Goal: Task Accomplishment & Management: Manage account settings

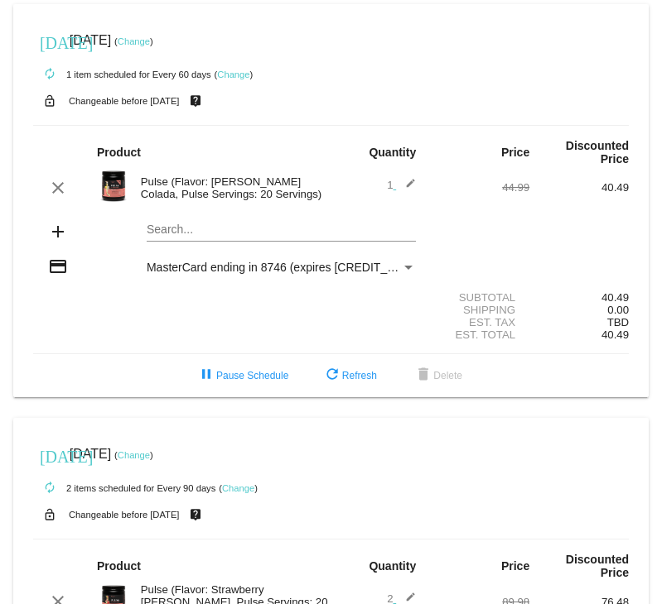
click at [150, 38] on link "Change" at bounding box center [134, 41] width 32 height 10
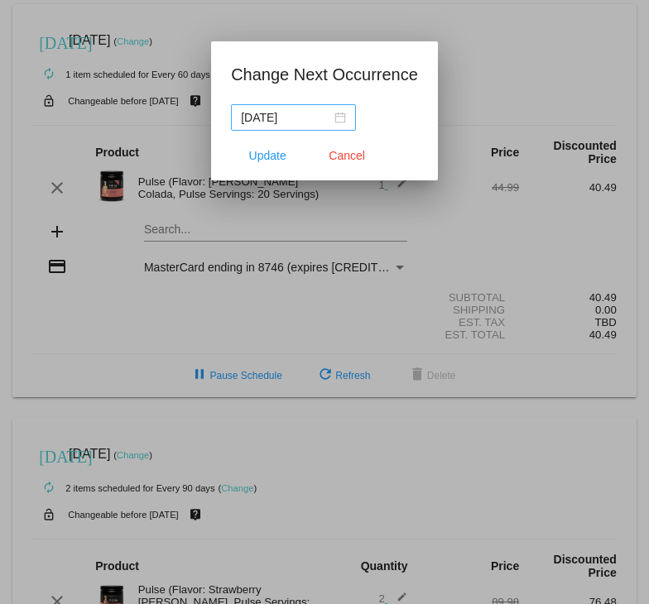
click at [332, 113] on div "[DATE]" at bounding box center [293, 117] width 105 height 18
click at [343, 112] on div "[DATE]" at bounding box center [293, 117] width 105 height 18
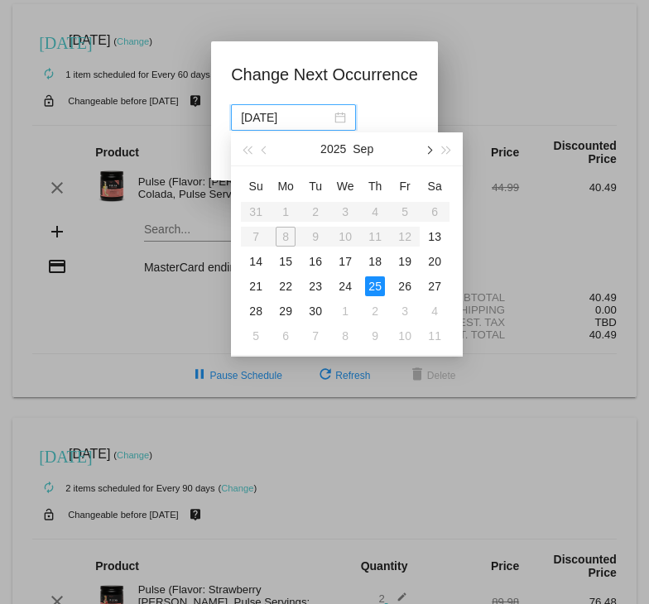
click at [431, 149] on span "button" at bounding box center [429, 150] width 8 height 8
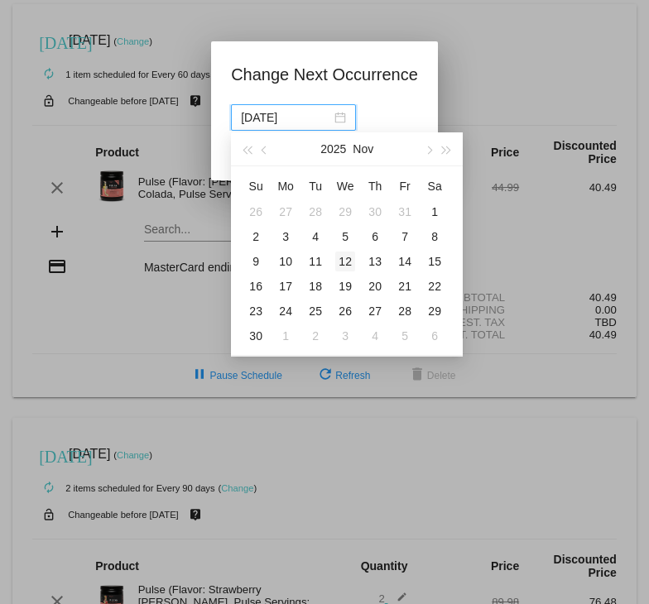
click at [341, 260] on div "12" at bounding box center [345, 262] width 20 height 20
type input "[DATE]"
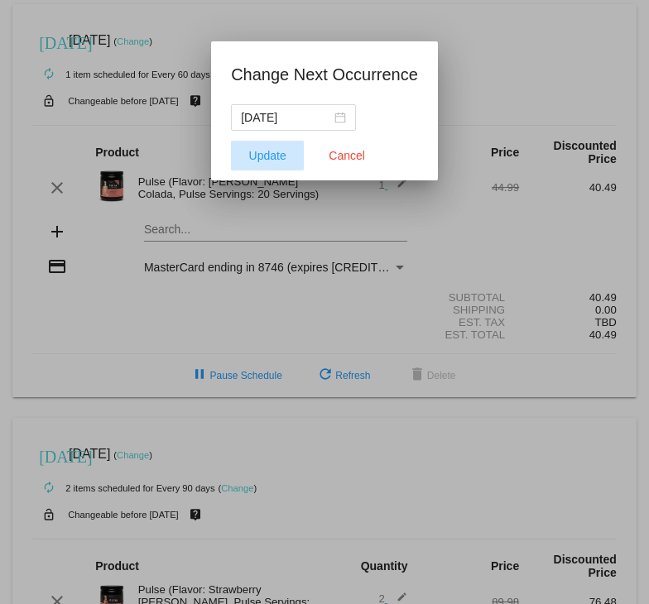
click at [279, 156] on span "Update" at bounding box center [267, 155] width 37 height 13
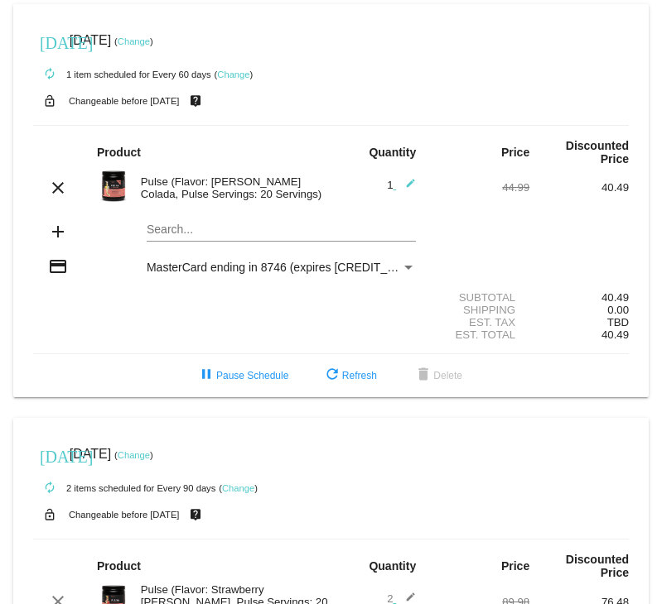
click at [150, 41] on link "Change" at bounding box center [134, 41] width 32 height 10
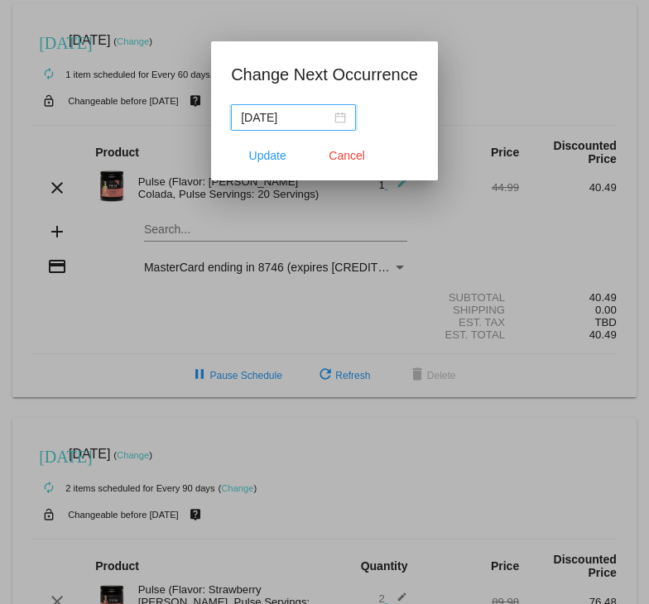
click at [279, 123] on input "[DATE]" at bounding box center [286, 117] width 90 height 18
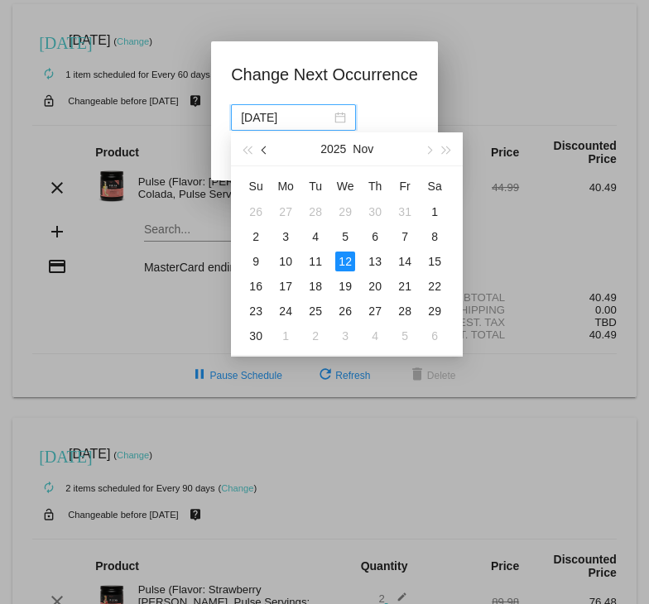
click at [270, 153] on button "button" at bounding box center [266, 148] width 18 height 33
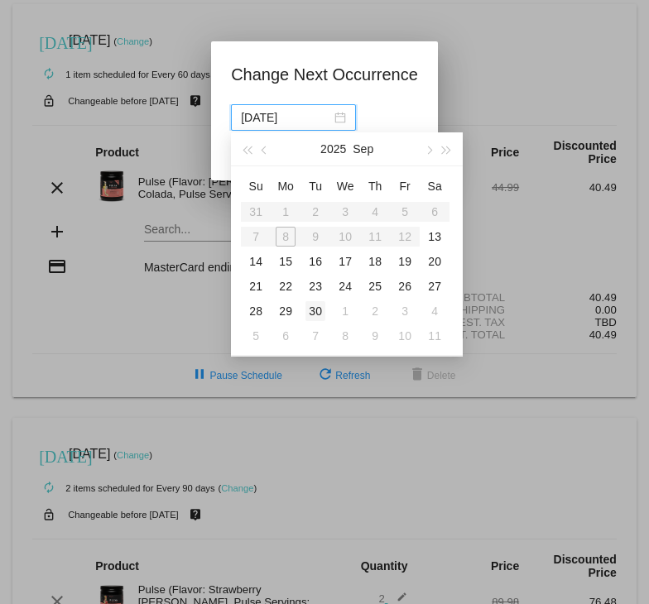
click at [320, 310] on div "30" at bounding box center [316, 311] width 20 height 20
type input "[DATE]"
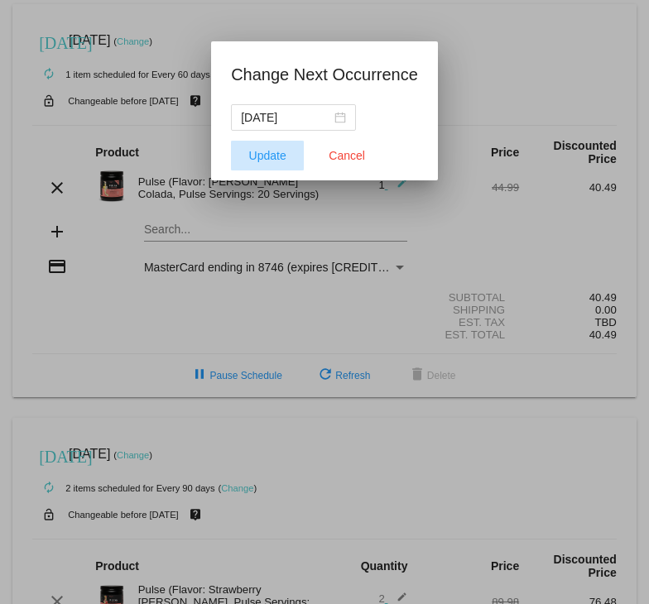
click at [257, 160] on span "Update" at bounding box center [267, 155] width 37 height 13
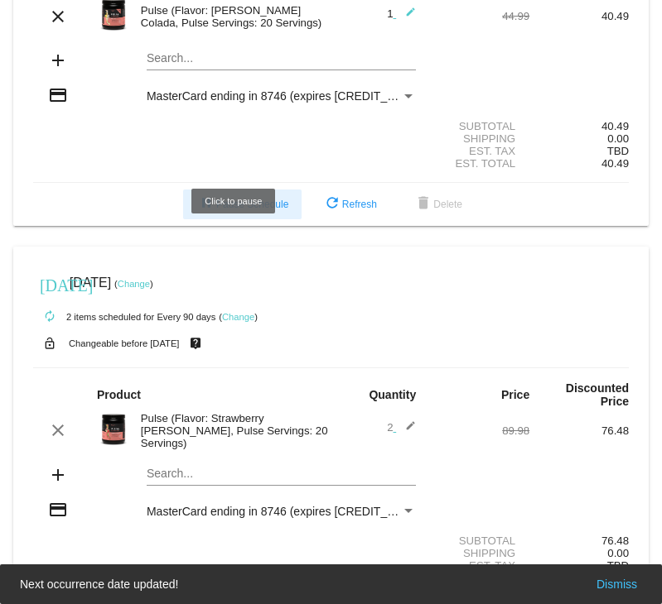
scroll to position [232, 0]
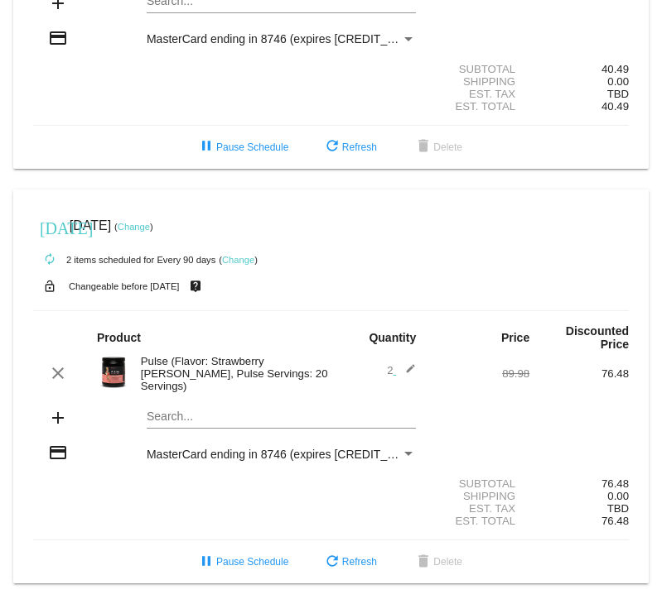
click at [403, 367] on mat-icon "edit" at bounding box center [406, 373] width 20 height 20
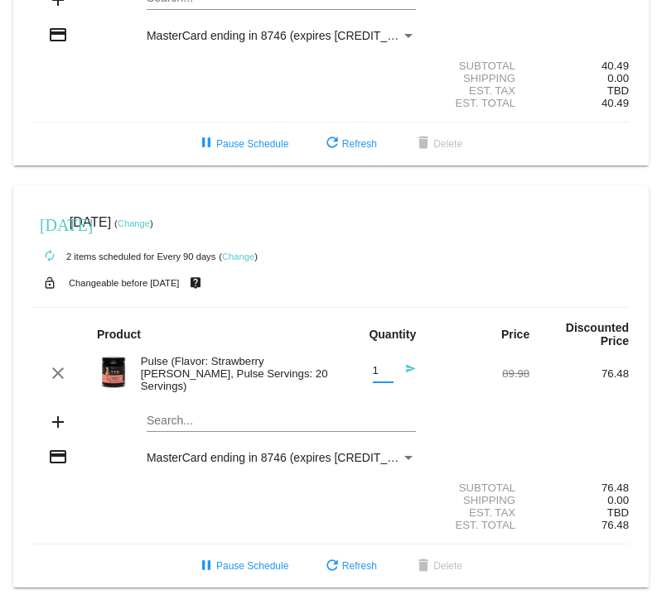
type input "1"
click at [377, 378] on input "1" at bounding box center [383, 371] width 21 height 12
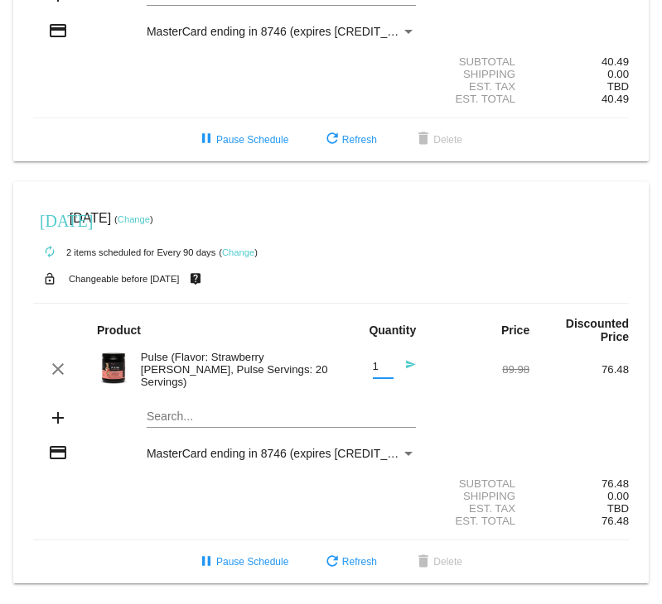
scroll to position [240, 0]
click at [150, 218] on link "Change" at bounding box center [134, 219] width 32 height 10
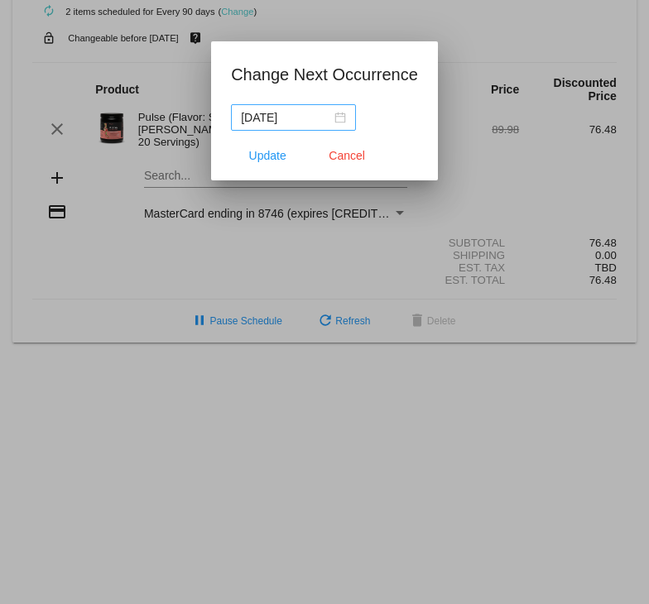
click at [333, 119] on div "[DATE]" at bounding box center [293, 117] width 105 height 18
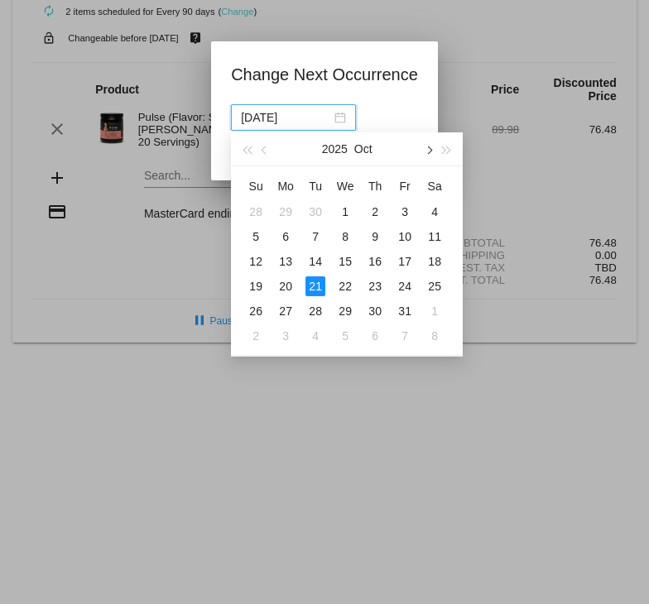
click at [427, 147] on span "button" at bounding box center [429, 150] width 8 height 8
click at [345, 266] on div "12" at bounding box center [345, 262] width 20 height 20
type input "[DATE]"
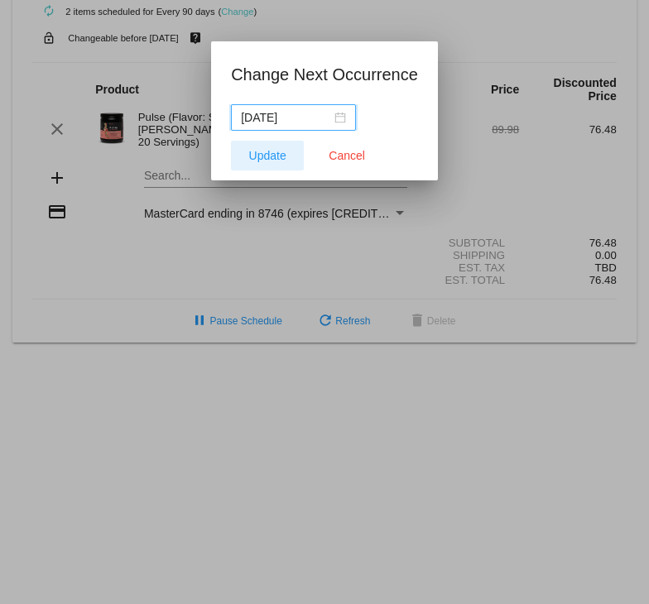
click at [255, 151] on span "Update" at bounding box center [267, 155] width 37 height 13
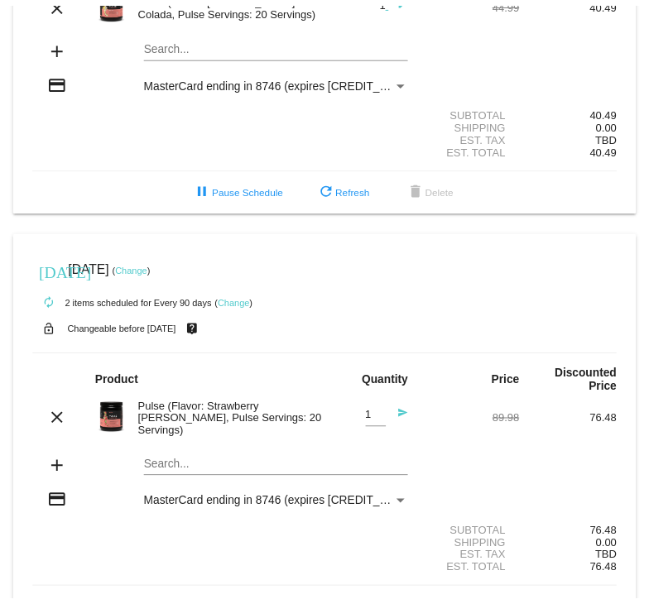
scroll to position [157, 0]
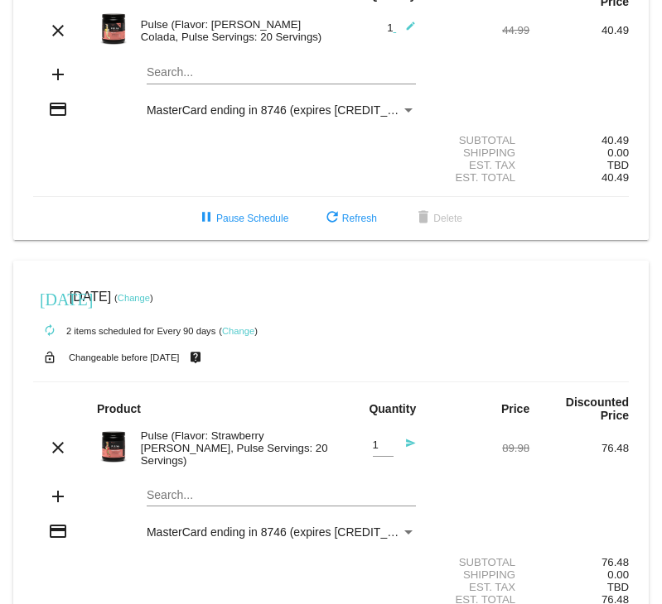
click at [244, 335] on link "Change" at bounding box center [238, 331] width 32 height 10
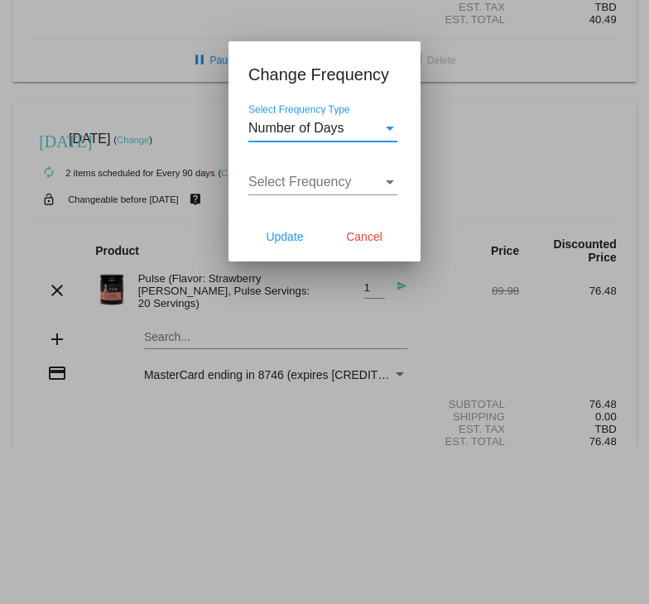
click at [375, 182] on div "Select Frequency" at bounding box center [315, 182] width 134 height 15
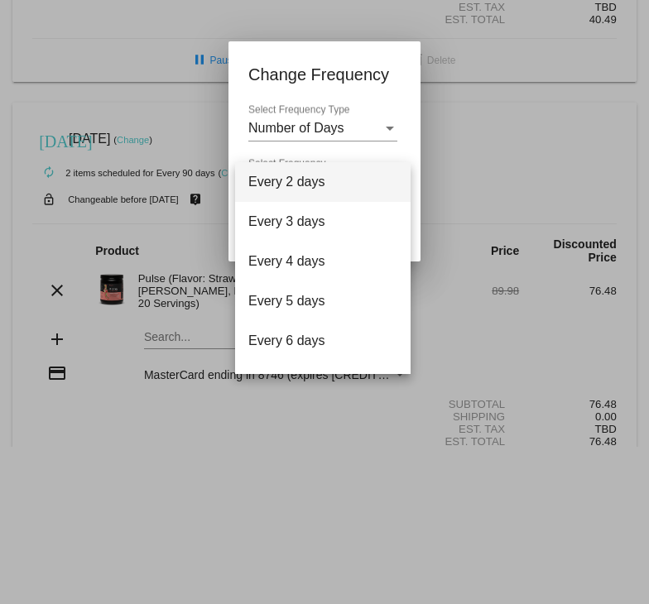
click at [407, 108] on div at bounding box center [324, 302] width 649 height 604
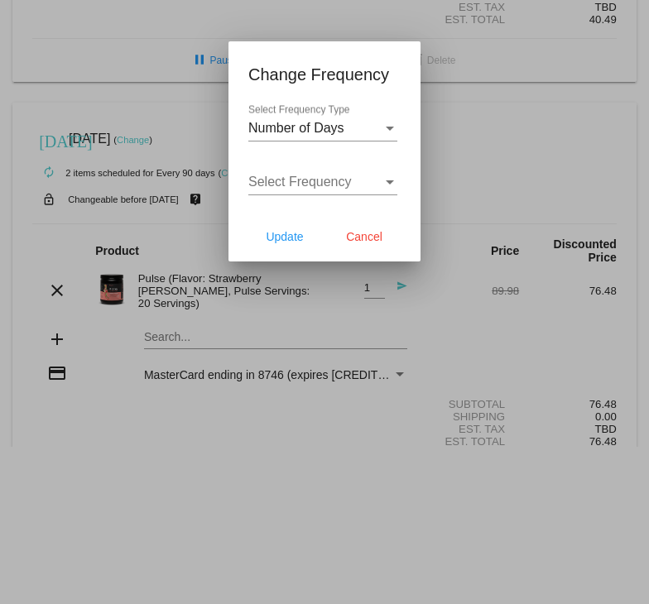
click at [383, 185] on div "Select Frequency" at bounding box center [390, 182] width 15 height 15
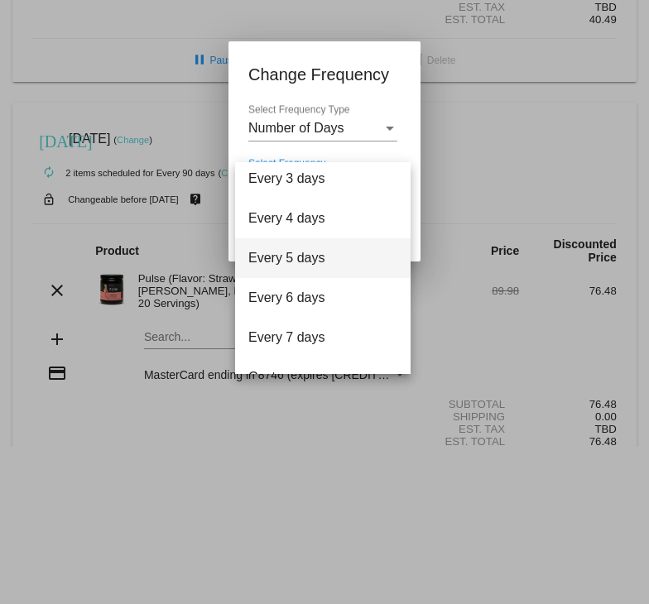
scroll to position [66, 0]
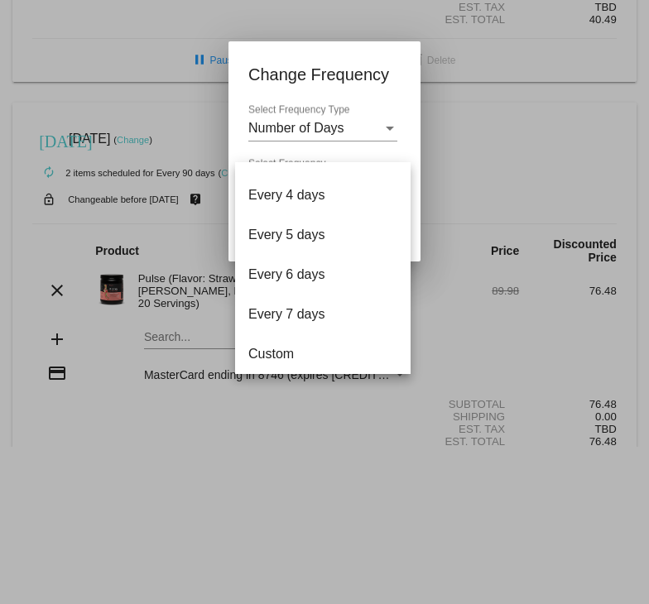
drag, startPoint x: 361, startPoint y: 115, endPoint x: 376, endPoint y: 123, distance: 17.0
click at [364, 117] on div at bounding box center [324, 302] width 649 height 604
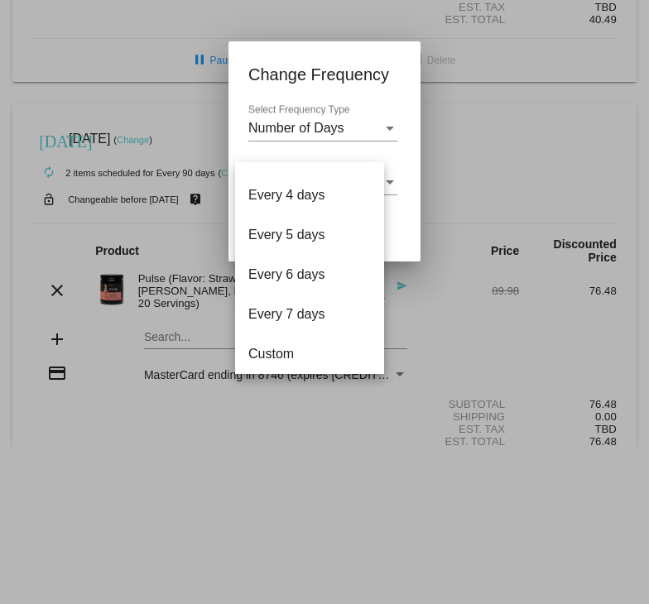
click at [378, 125] on div "Number of Days" at bounding box center [315, 128] width 134 height 15
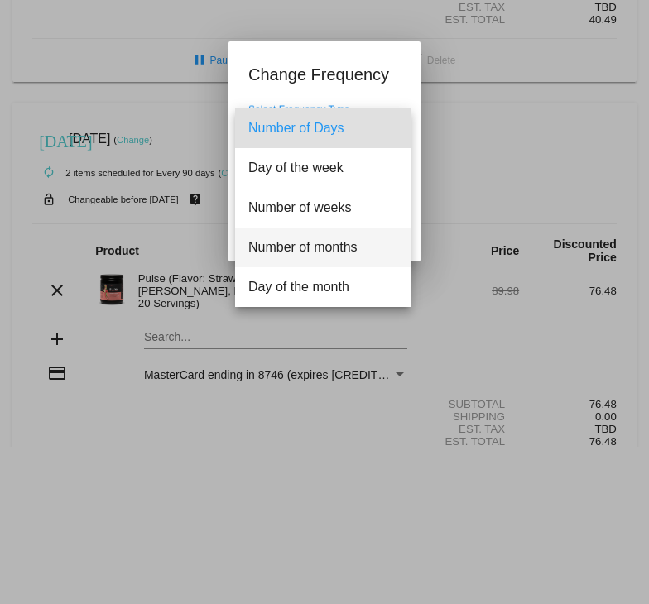
click at [345, 252] on span "Number of months" at bounding box center [322, 248] width 149 height 40
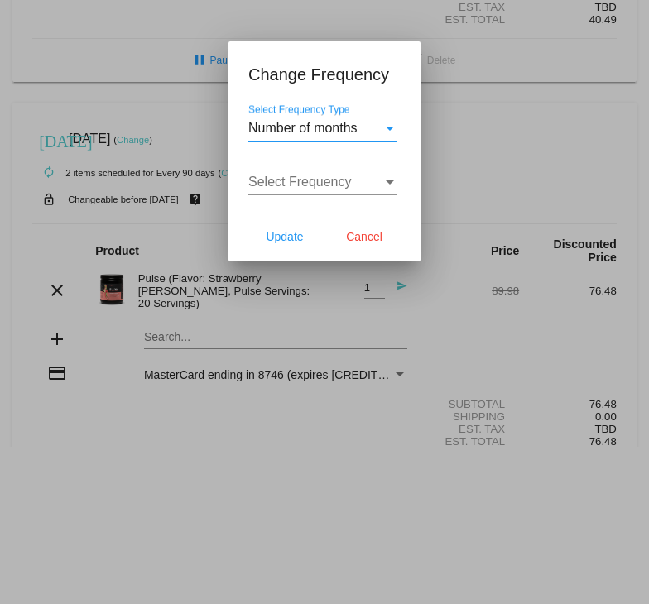
click at [377, 128] on div "Number of months" at bounding box center [315, 128] width 134 height 15
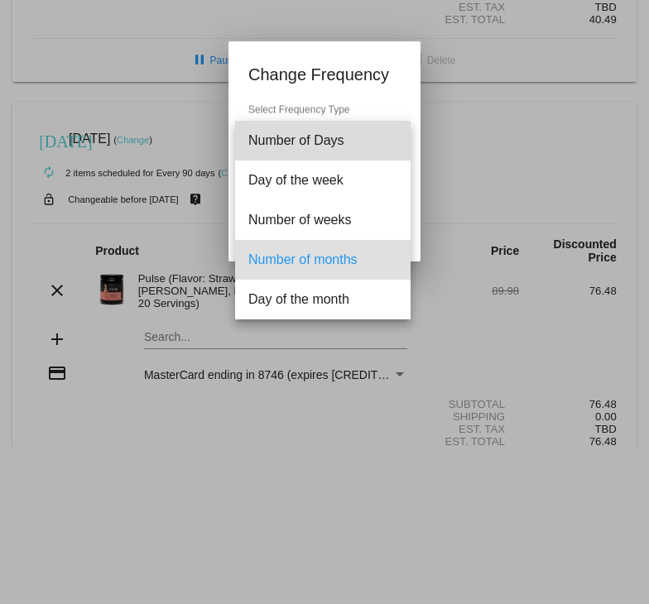
click at [342, 141] on span "Number of Days" at bounding box center [322, 141] width 149 height 40
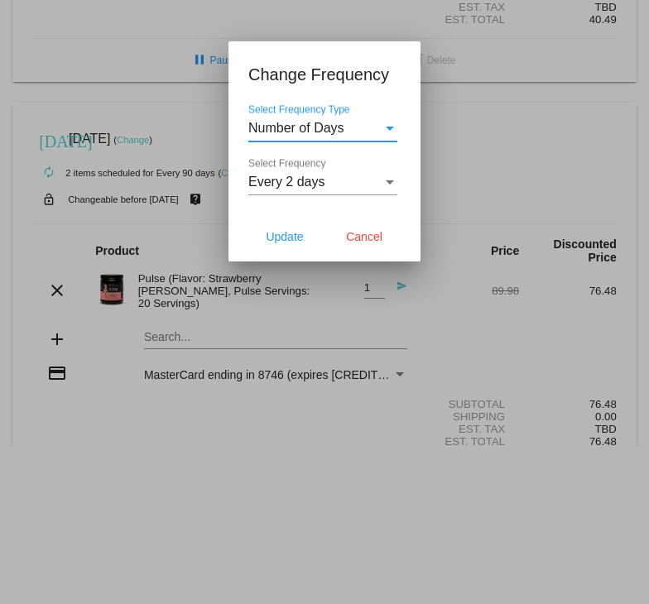
click at [386, 127] on div "Select Frequency Type" at bounding box center [390, 129] width 8 height 4
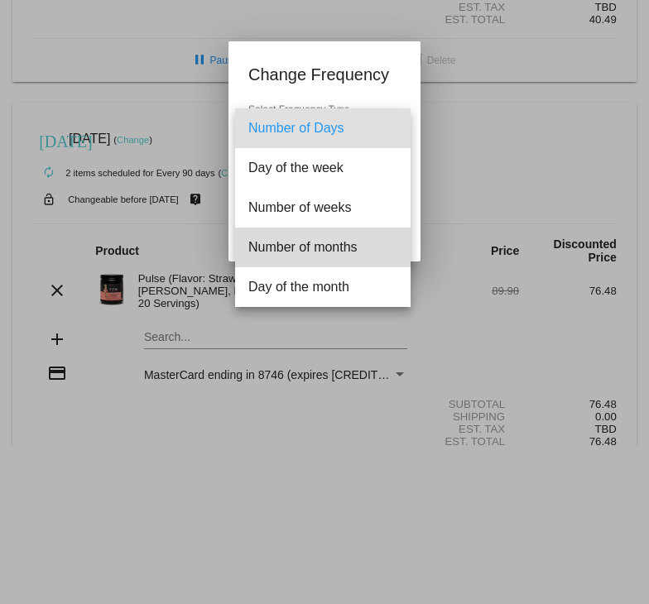
click at [330, 241] on span "Number of months" at bounding box center [322, 248] width 149 height 40
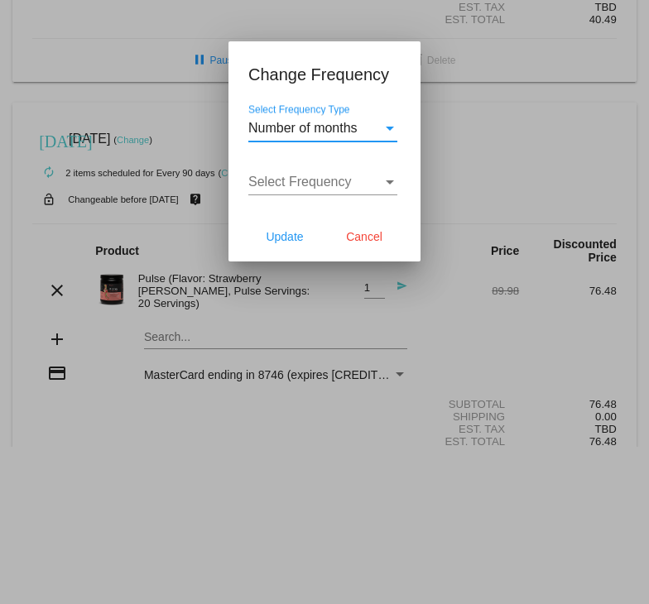
click at [384, 181] on div "Select Frequency" at bounding box center [390, 182] width 15 height 15
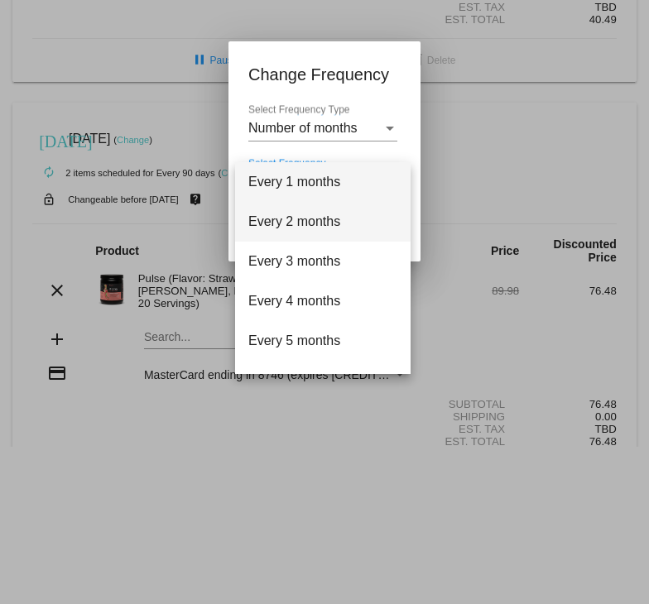
click at [336, 224] on span "Every 2 months" at bounding box center [322, 222] width 149 height 40
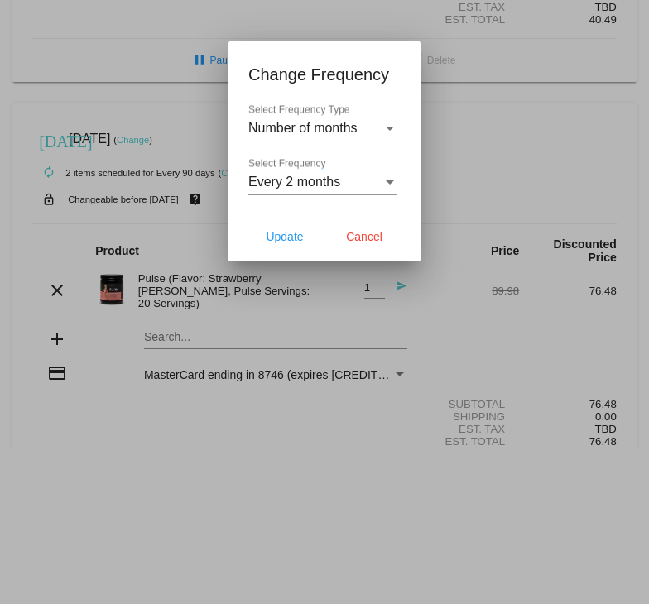
click at [351, 119] on div "Number of months Select Frequency Type" at bounding box center [322, 122] width 149 height 37
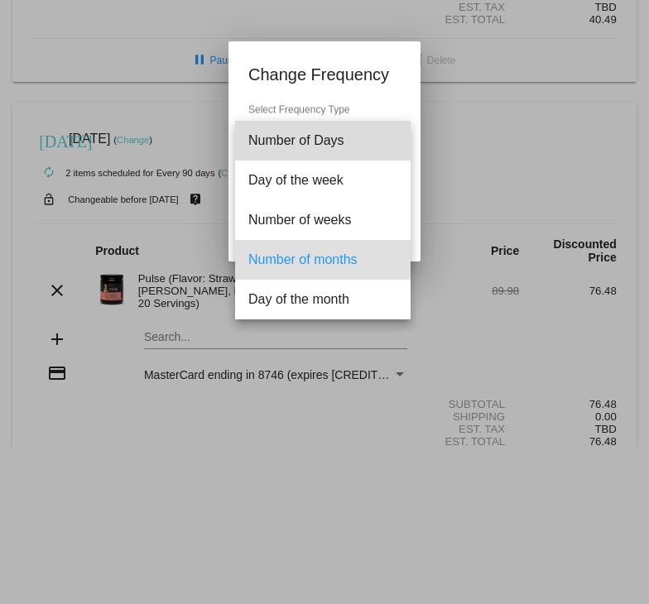
click at [346, 150] on span "Number of Days" at bounding box center [322, 141] width 149 height 40
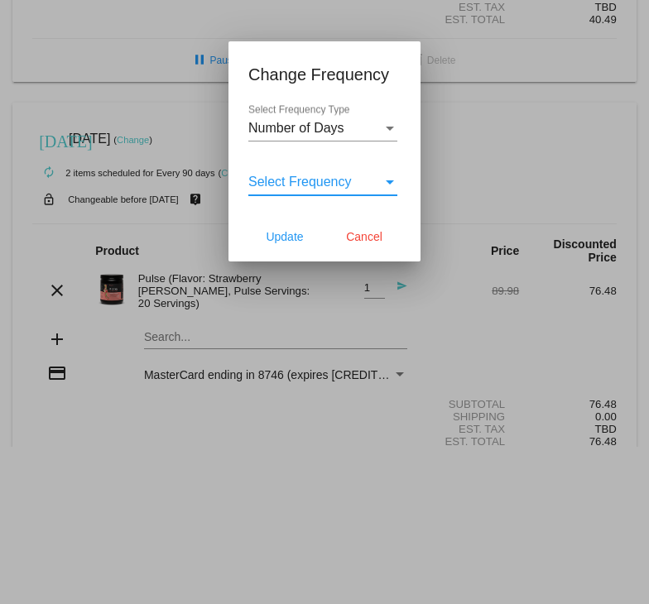
click at [327, 178] on span "Select Frequency" at bounding box center [299, 182] width 103 height 14
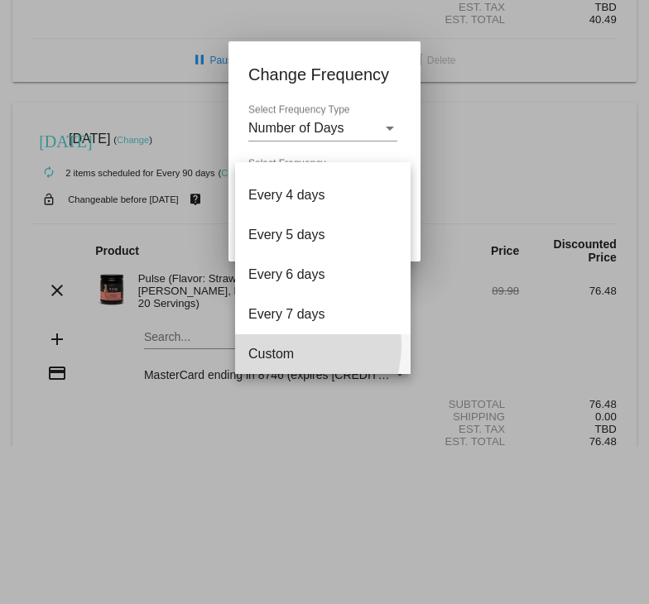
click at [282, 345] on span "Custom" at bounding box center [322, 355] width 149 height 40
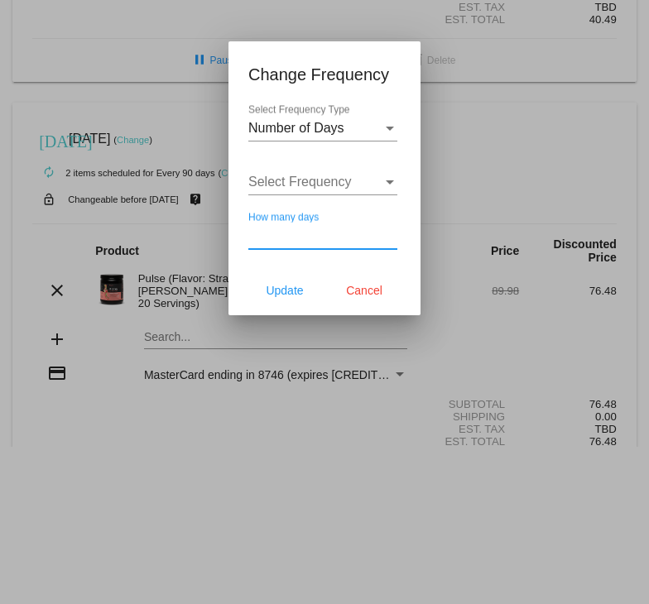
click at [312, 233] on input "How many days" at bounding box center [322, 236] width 149 height 15
type input "60"
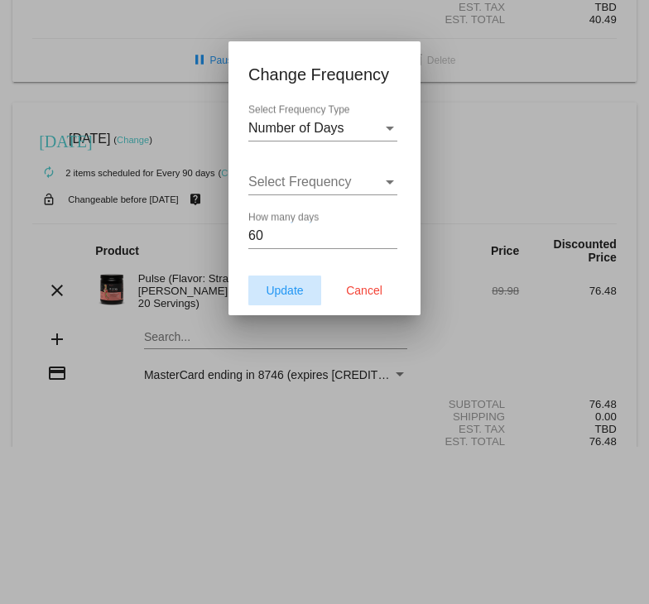
click at [293, 298] on button "Update" at bounding box center [284, 291] width 73 height 30
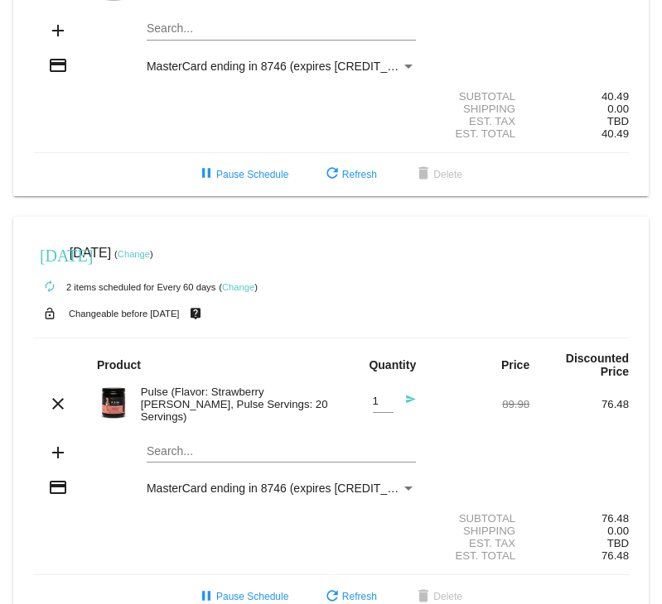
scroll to position [240, 0]
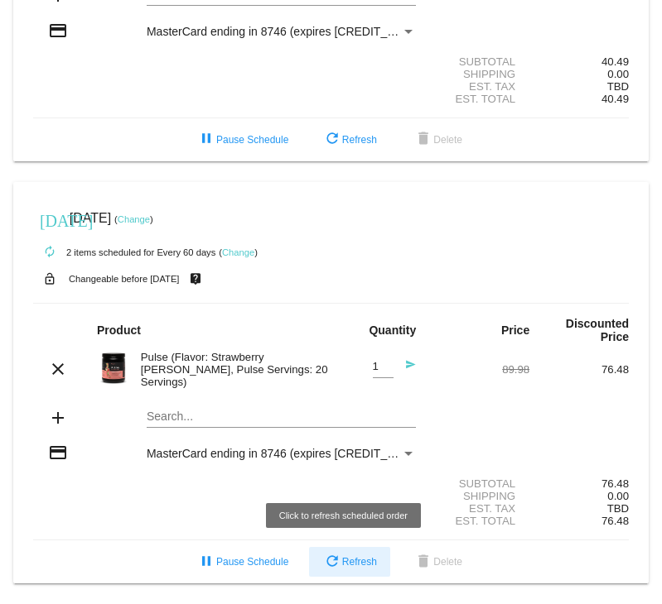
click at [329, 564] on mat-icon "refresh" at bounding box center [332, 563] width 20 height 20
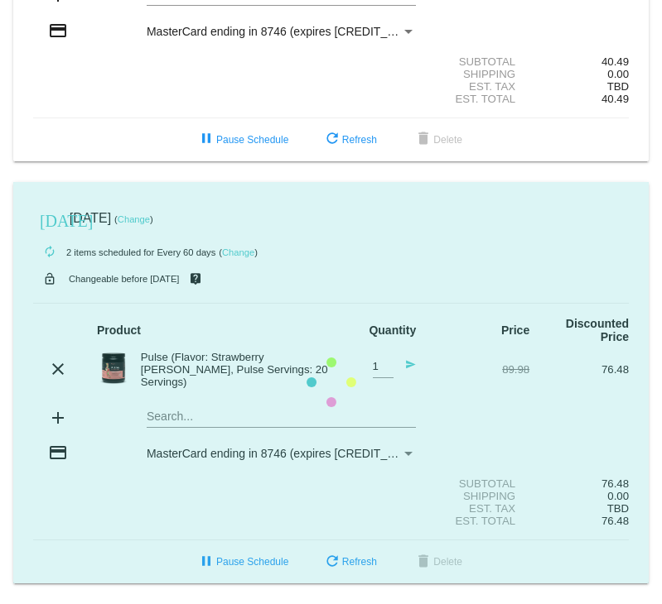
scroll to position [232, 0]
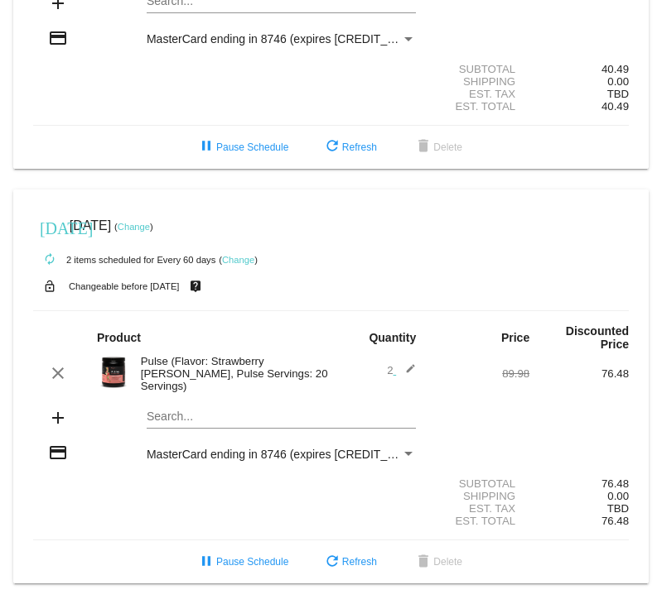
click at [396, 363] on mat-icon "edit" at bounding box center [406, 373] width 20 height 20
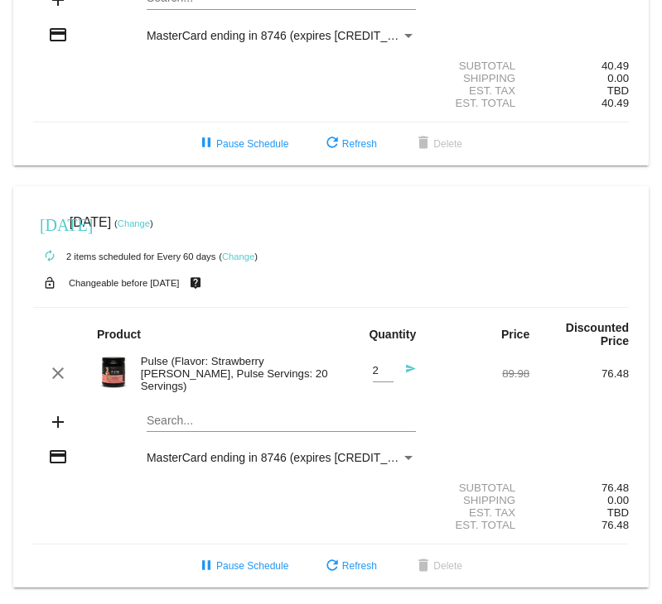
click at [396, 372] on mat-icon "send" at bounding box center [406, 373] width 20 height 20
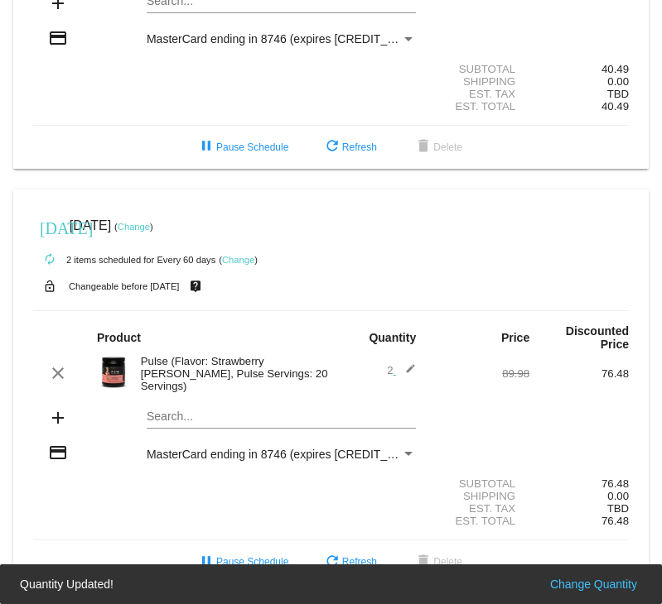
click at [402, 365] on mat-icon "edit" at bounding box center [406, 373] width 20 height 20
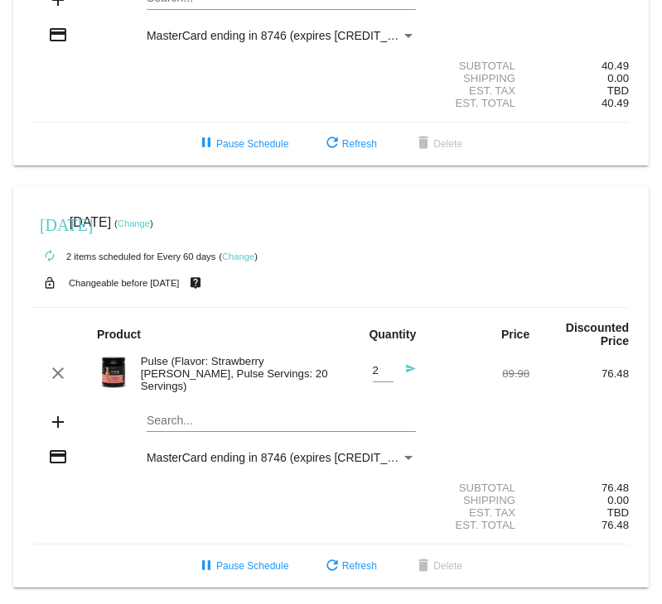
click at [398, 370] on mat-icon "send" at bounding box center [406, 373] width 20 height 20
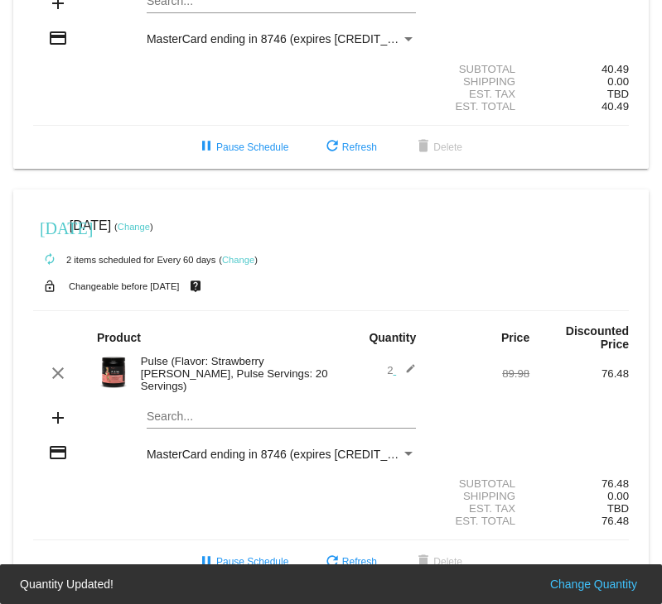
click at [387, 373] on span "2 edit" at bounding box center [401, 370] width 29 height 12
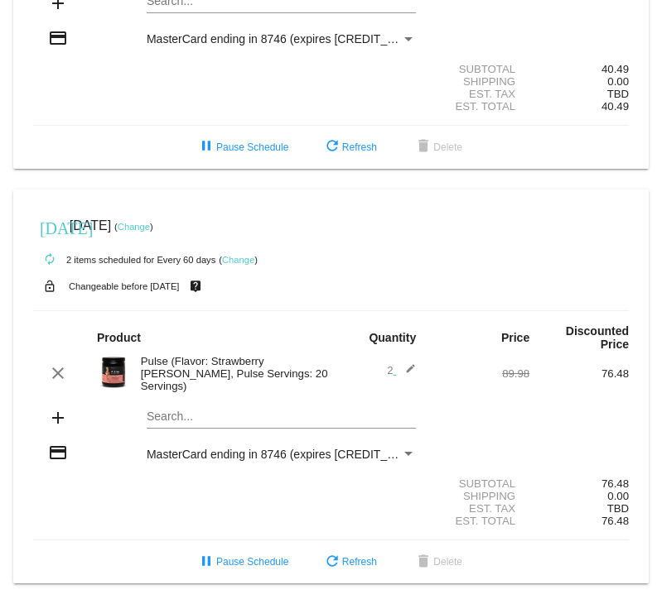
click at [402, 368] on mat-icon "edit" at bounding box center [406, 373] width 20 height 20
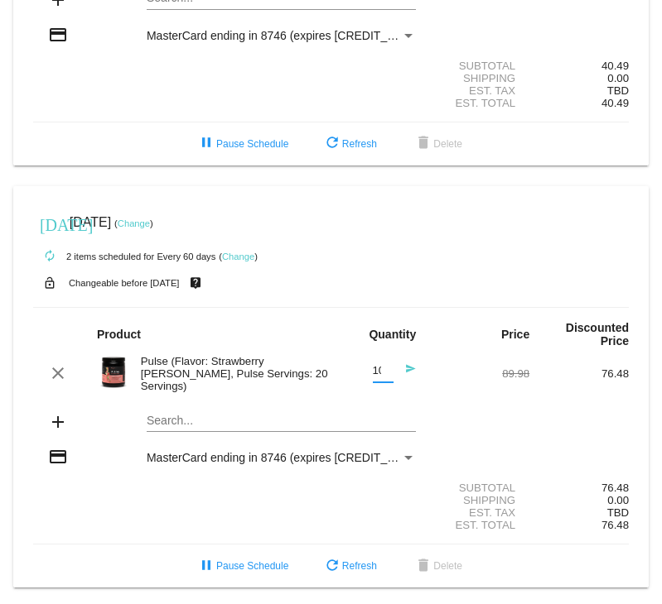
click at [382, 372] on input "10" at bounding box center [383, 371] width 21 height 12
click at [376, 378] on input "9" at bounding box center [383, 371] width 21 height 12
click at [376, 378] on input "8" at bounding box center [383, 371] width 21 height 12
click at [376, 378] on input "7" at bounding box center [383, 371] width 21 height 12
click at [376, 378] on input "6" at bounding box center [383, 371] width 21 height 12
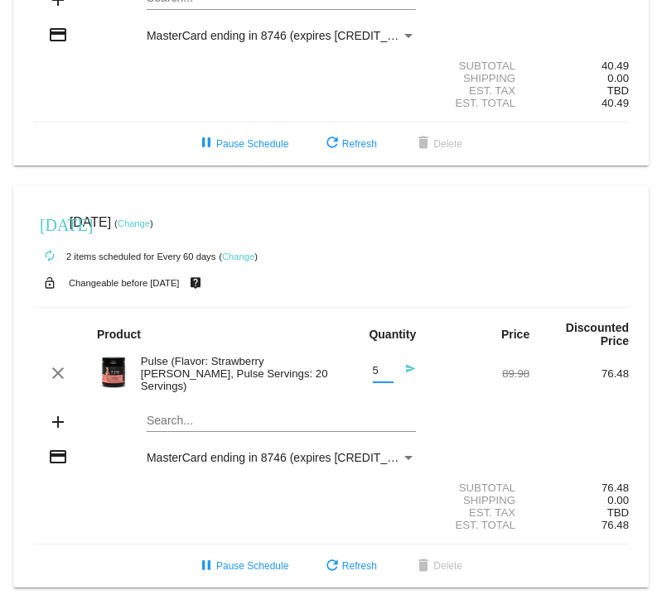
click at [376, 378] on input "5" at bounding box center [383, 371] width 21 height 12
click at [376, 378] on input "4" at bounding box center [383, 371] width 21 height 12
click at [376, 378] on input "3" at bounding box center [383, 371] width 21 height 12
click at [376, 378] on input "2" at bounding box center [383, 371] width 21 height 12
type input "1"
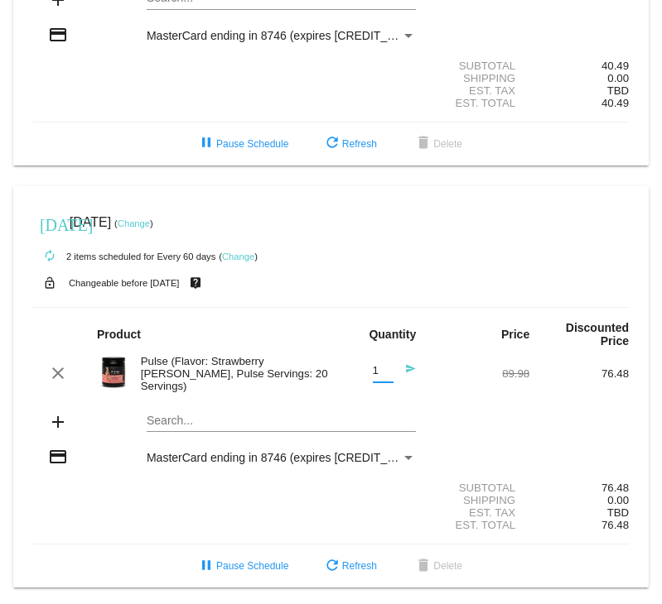
click at [376, 378] on input "1" at bounding box center [383, 371] width 21 height 12
click at [400, 369] on mat-icon "send" at bounding box center [406, 373] width 20 height 20
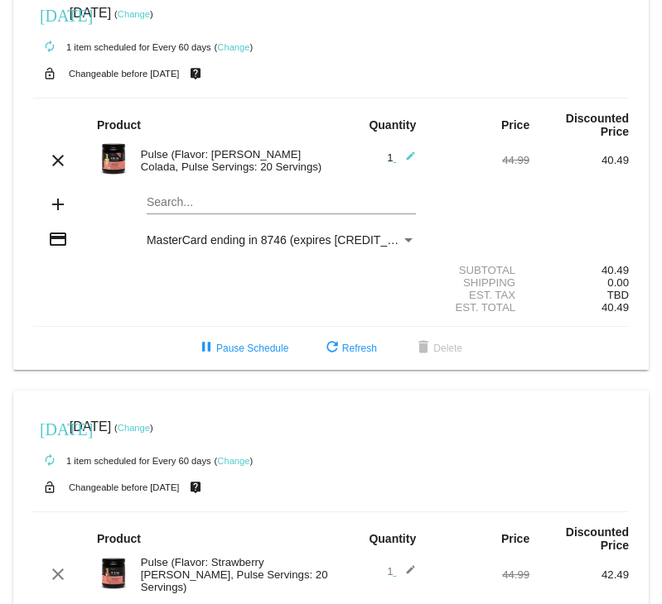
scroll to position [0, 0]
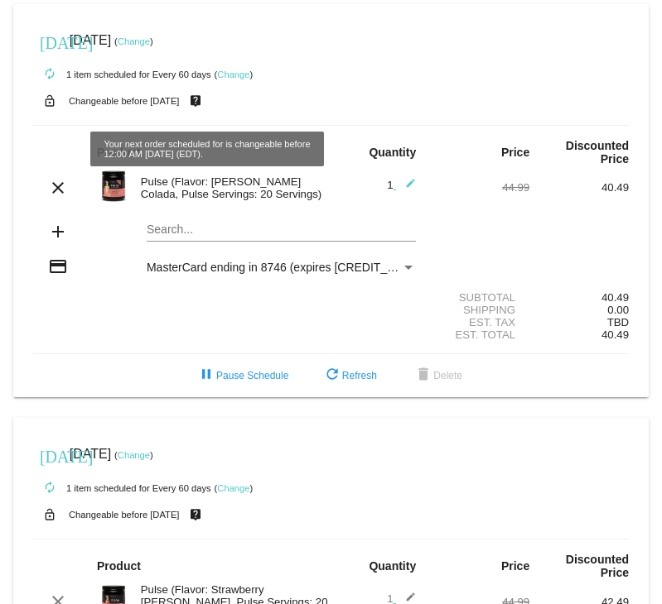
click at [150, 40] on link "Change" at bounding box center [134, 41] width 32 height 10
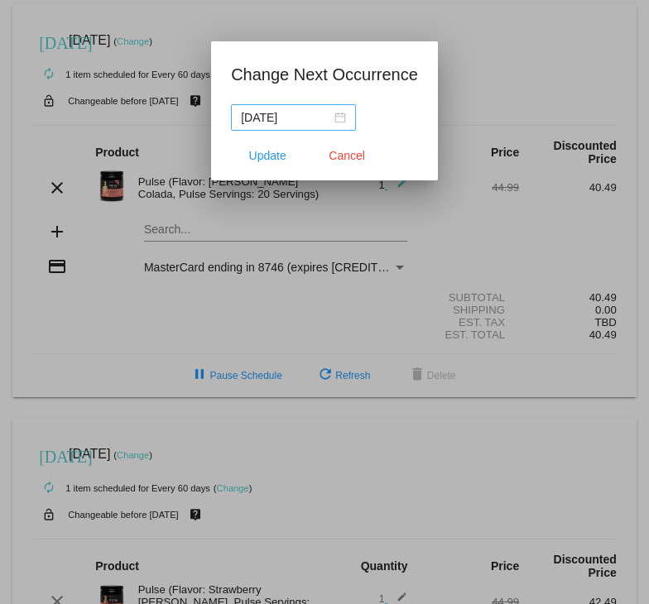
click at [339, 113] on div "[DATE]" at bounding box center [293, 117] width 105 height 18
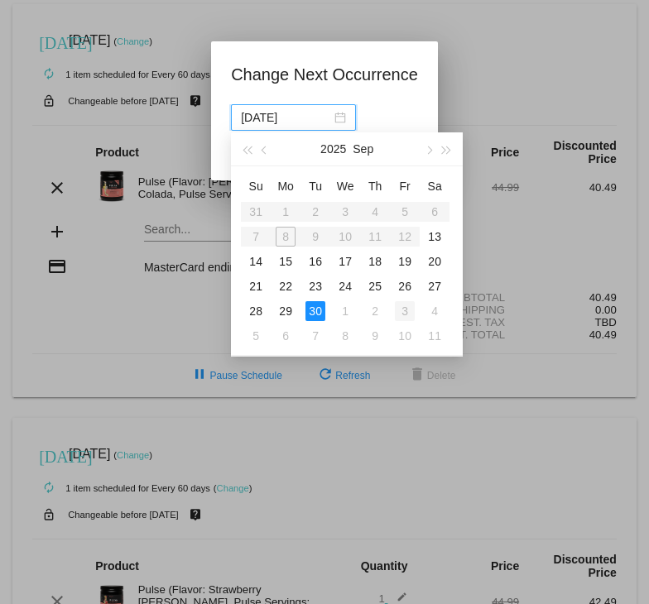
click at [403, 312] on div "3" at bounding box center [405, 311] width 20 height 20
type input "[DATE]"
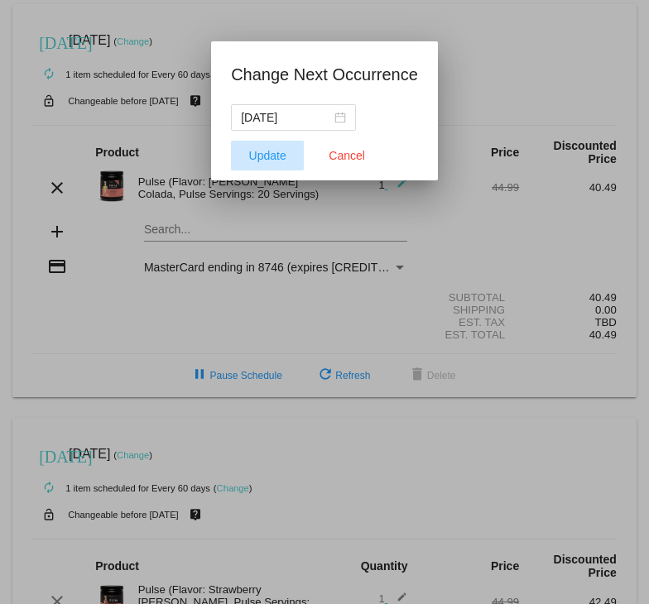
click at [285, 166] on button "Update" at bounding box center [267, 156] width 73 height 30
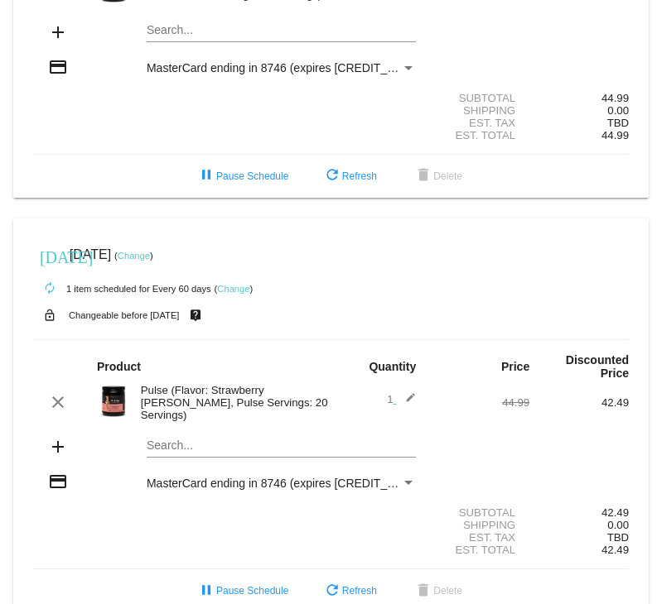
scroll to position [232, 0]
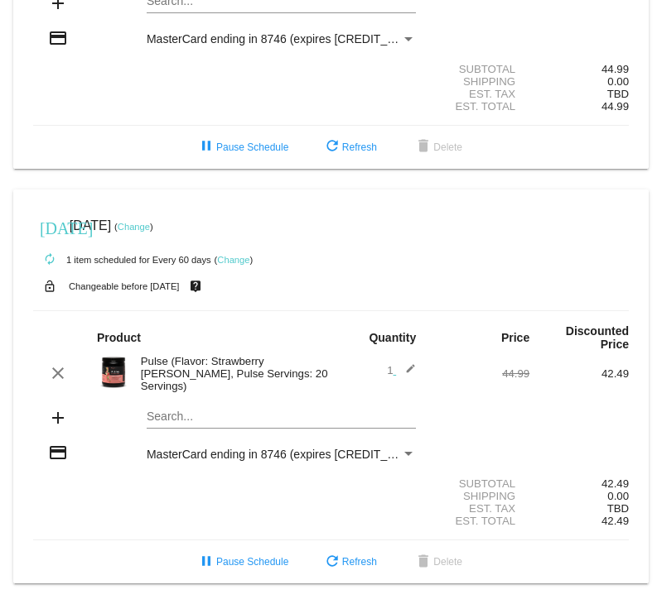
click at [150, 229] on link "Change" at bounding box center [134, 227] width 32 height 10
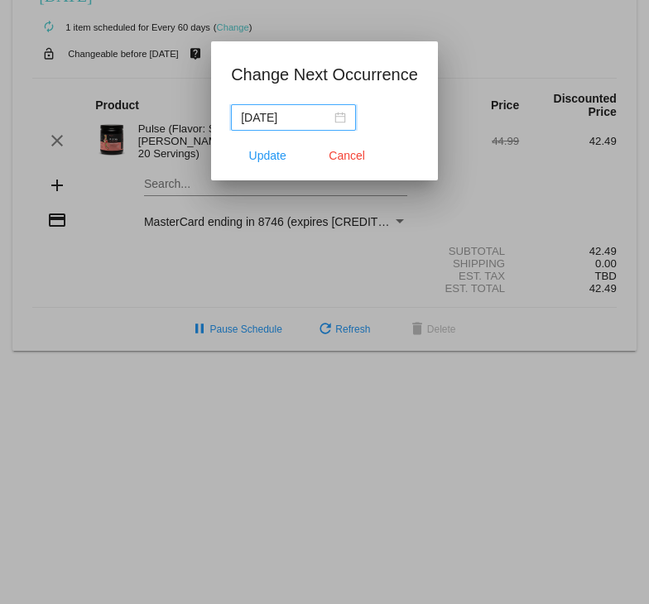
click at [348, 121] on nz-date-picker "[DATE]" at bounding box center [293, 117] width 125 height 26
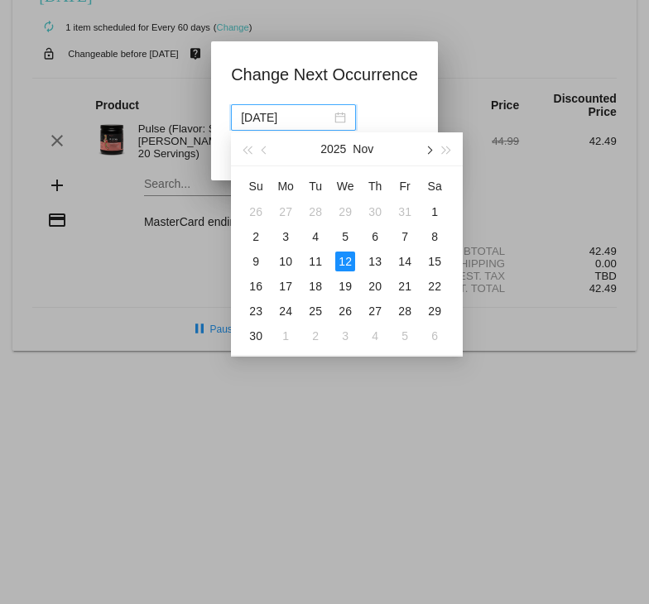
click at [426, 147] on button "button" at bounding box center [428, 148] width 18 height 33
click at [346, 214] on div "3" at bounding box center [345, 212] width 20 height 20
type input "[DATE]"
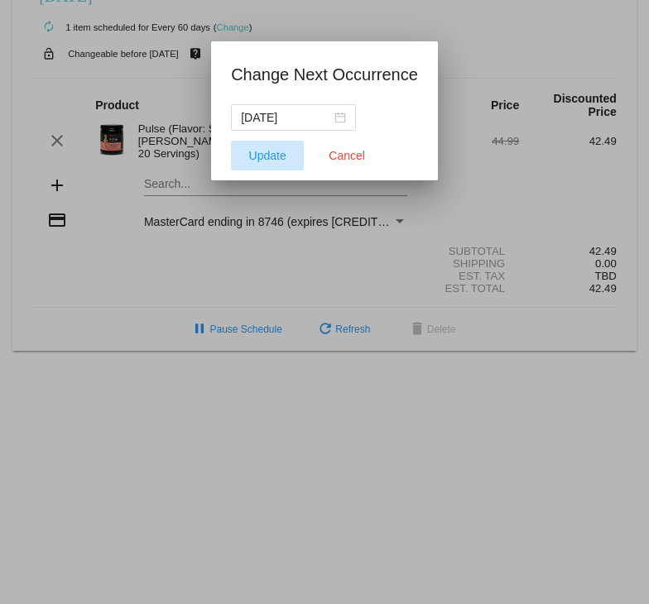
click at [284, 156] on span "Update" at bounding box center [267, 155] width 37 height 13
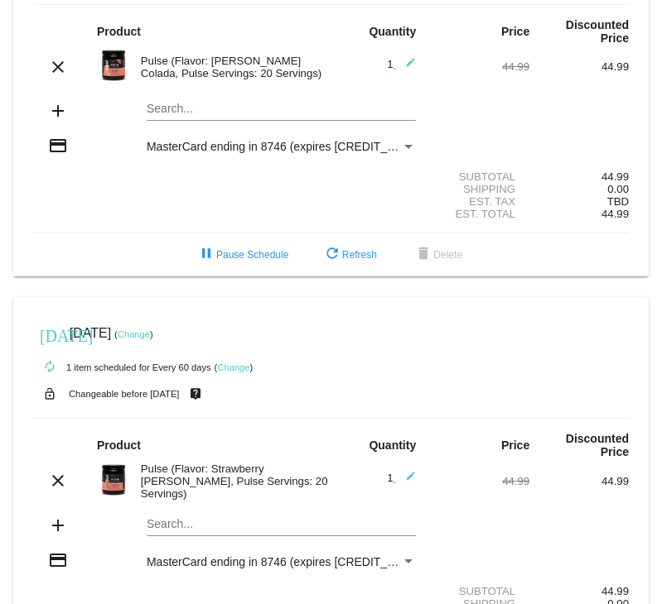
scroll to position [0, 0]
